Goal: Task Accomplishment & Management: Manage account settings

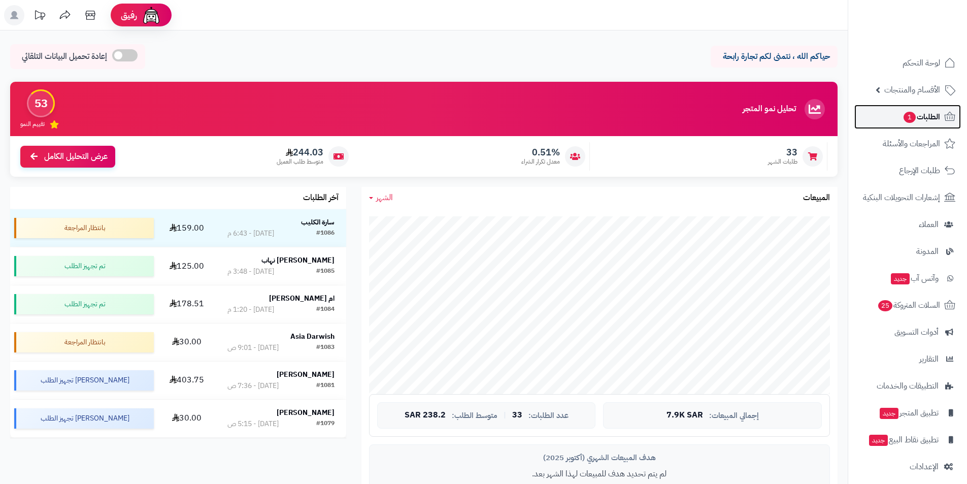
click at [910, 118] on span "1" at bounding box center [909, 117] width 12 height 11
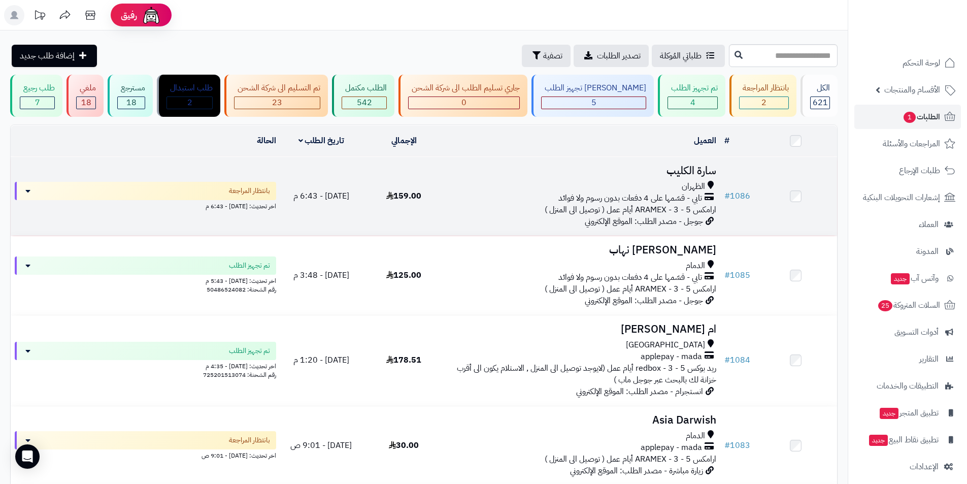
click at [664, 170] on h3 "سارة الكليب" at bounding box center [582, 171] width 267 height 12
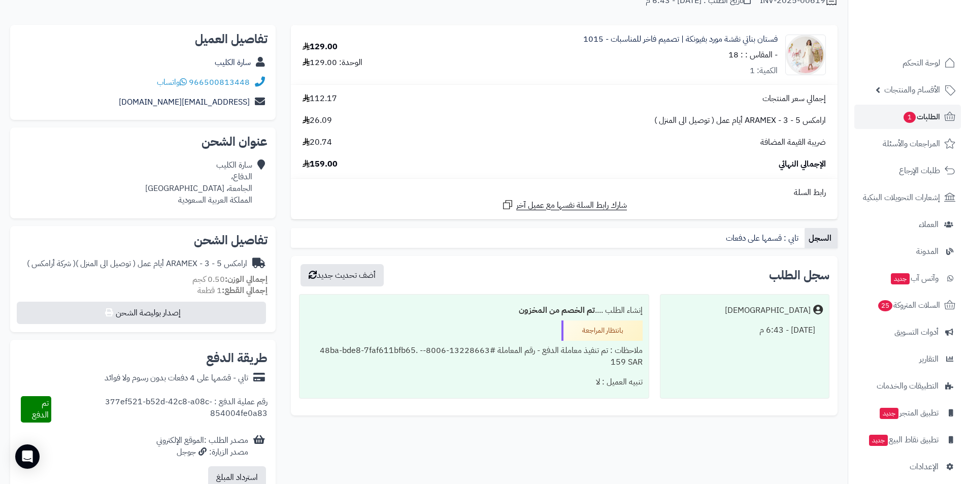
scroll to position [102, 0]
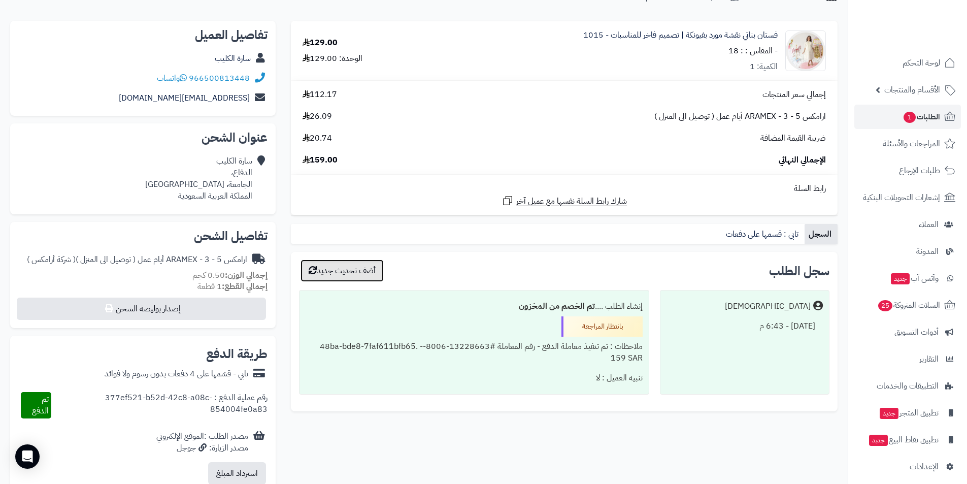
click at [368, 266] on button "أضف تحديث جديد" at bounding box center [341, 270] width 83 height 22
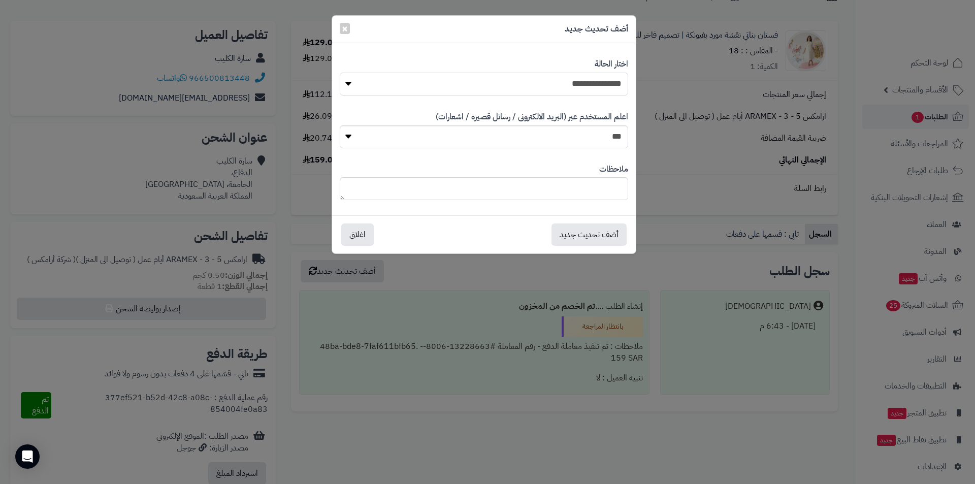
click at [451, 85] on select "**********" at bounding box center [484, 84] width 288 height 23
select select "*"
click at [340, 73] on select "**********" at bounding box center [484, 84] width 288 height 23
click at [591, 239] on button "أضف تحديث جديد" at bounding box center [588, 234] width 75 height 22
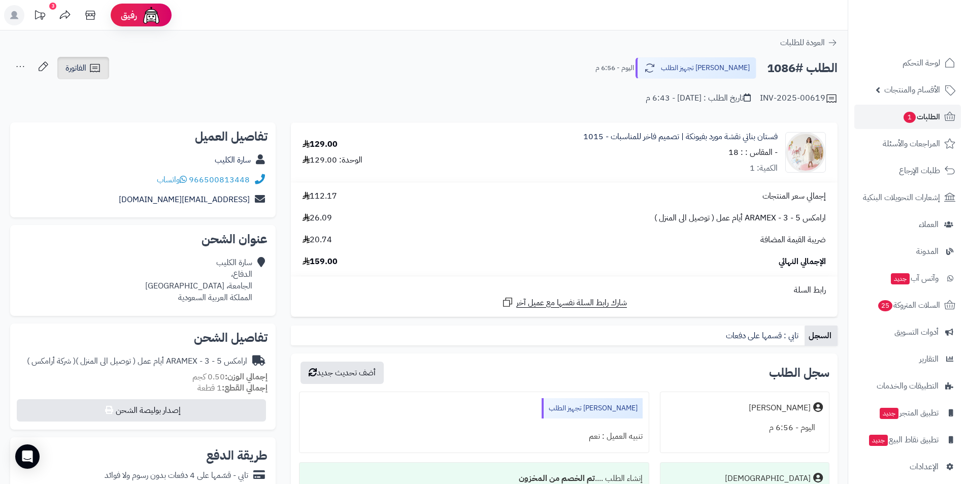
click at [103, 69] on link "الفاتورة" at bounding box center [83, 68] width 52 height 22
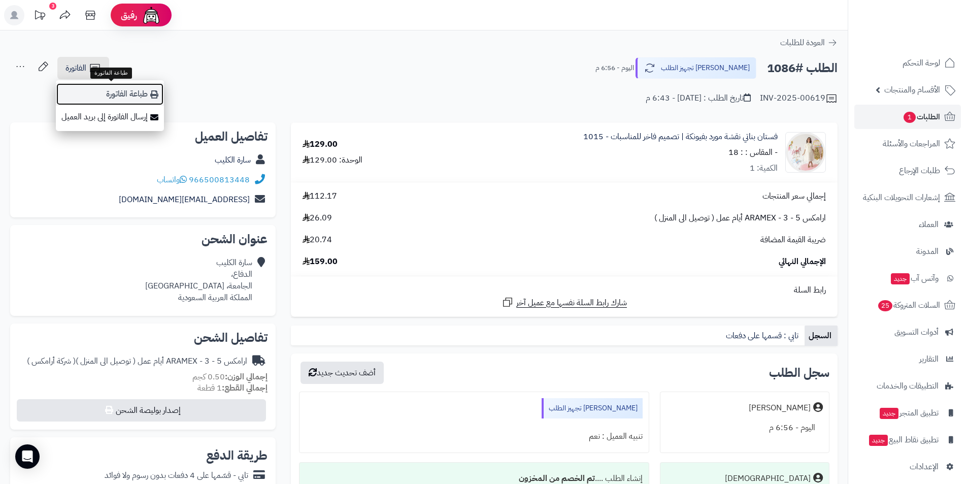
click at [154, 91] on icon at bounding box center [154, 94] width 8 height 8
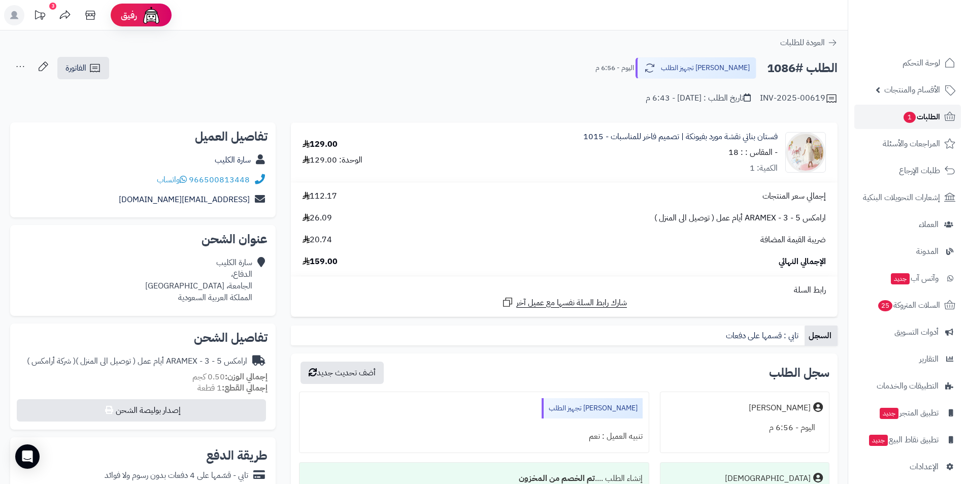
click at [893, 120] on link "الطلبات 1" at bounding box center [907, 117] width 107 height 24
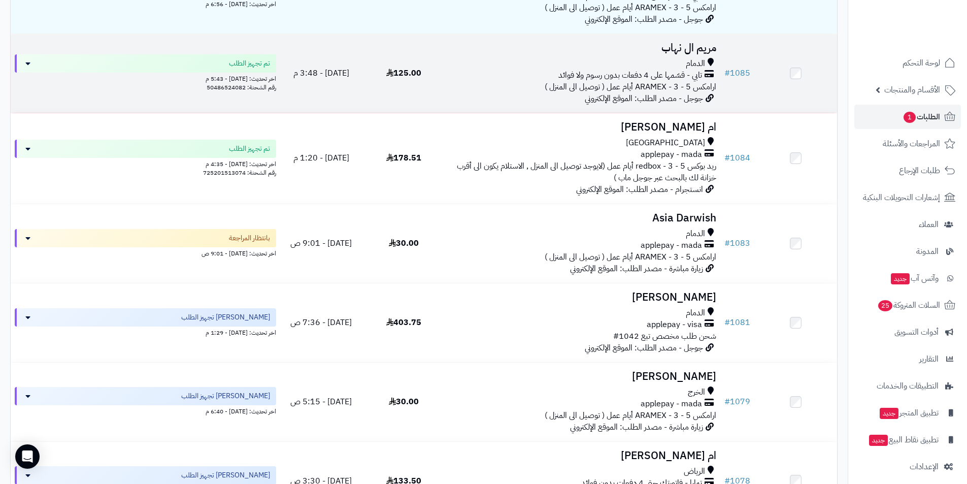
scroll to position [203, 0]
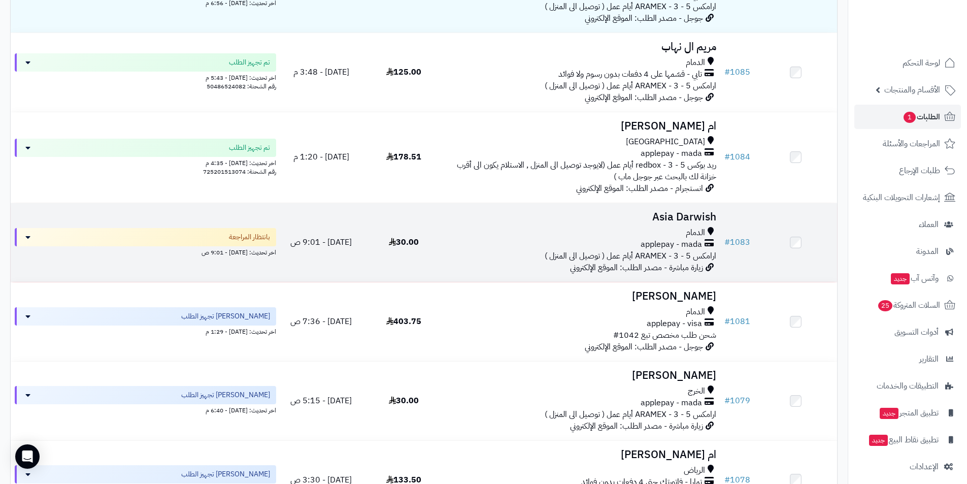
click at [650, 215] on h3 "Asia Darwish" at bounding box center [582, 217] width 267 height 12
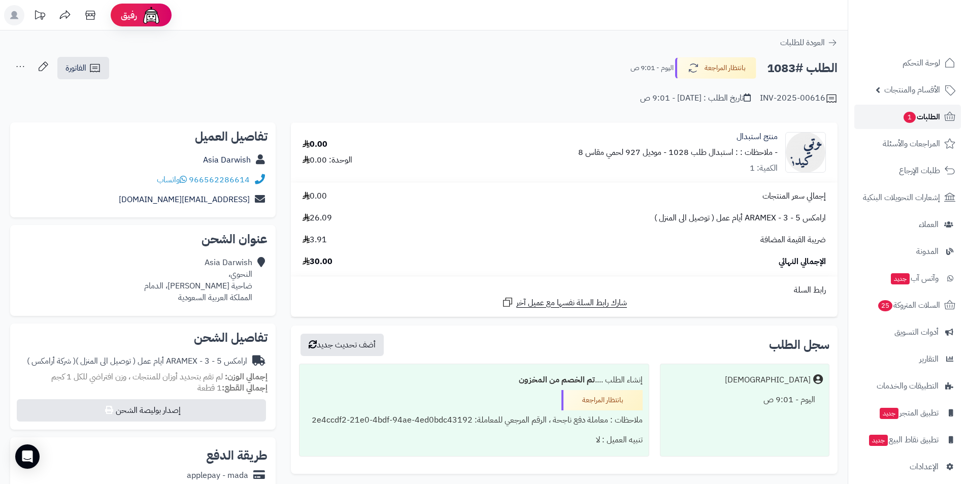
click at [886, 112] on link "الطلبات 1" at bounding box center [907, 117] width 107 height 24
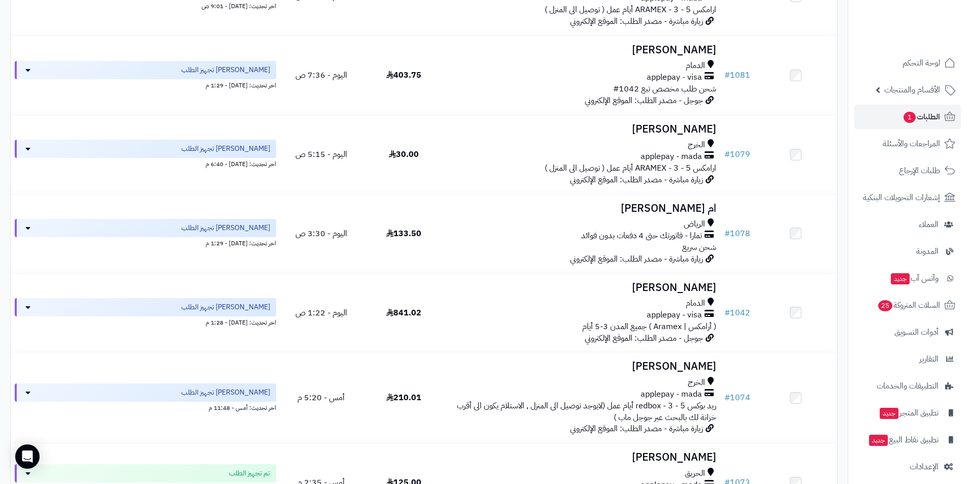
scroll to position [558, 0]
